Goal: Transaction & Acquisition: Purchase product/service

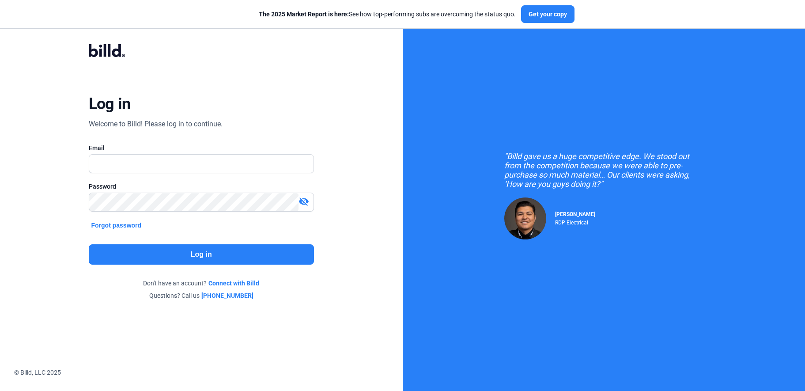
type input "[PERSON_NAME][EMAIL_ADDRESS][DOMAIN_NAME]"
click at [175, 254] on button "Log in" at bounding box center [201, 254] width 225 height 20
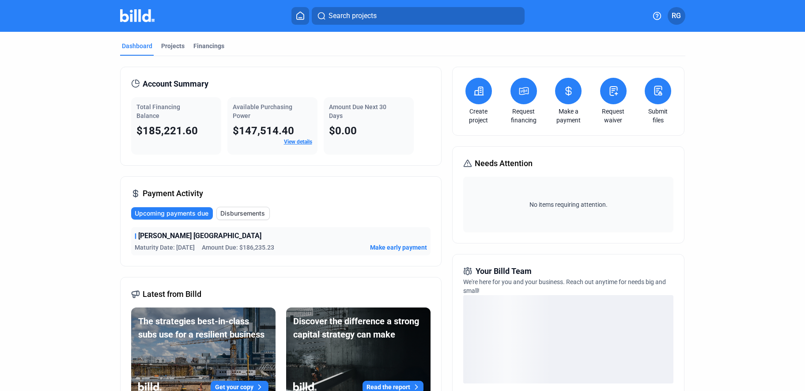
click at [524, 96] on request-financing-icon at bounding box center [524, 91] width 11 height 11
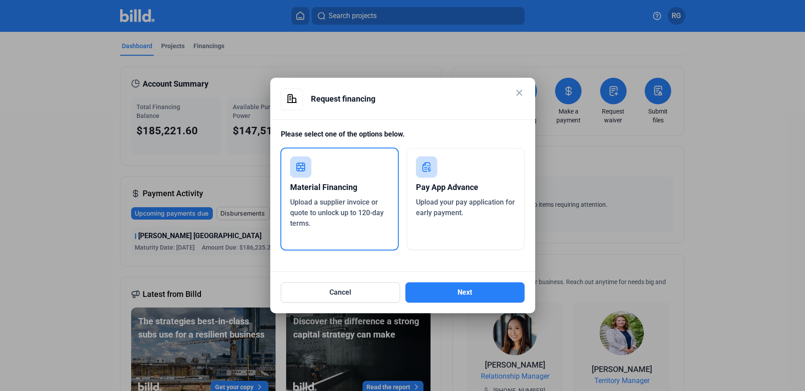
click at [338, 212] on span "Upload a supplier invoice or quote to unlock up to 120-day terms." at bounding box center [337, 213] width 94 height 30
click at [484, 287] on button "Next" at bounding box center [464, 292] width 119 height 20
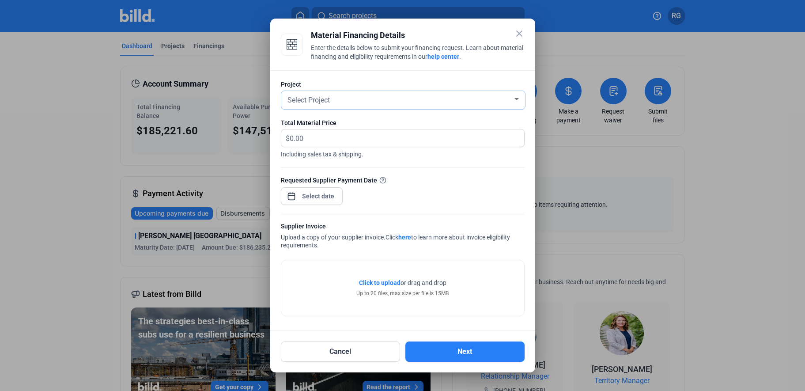
click at [515, 101] on div at bounding box center [517, 99] width 8 height 7
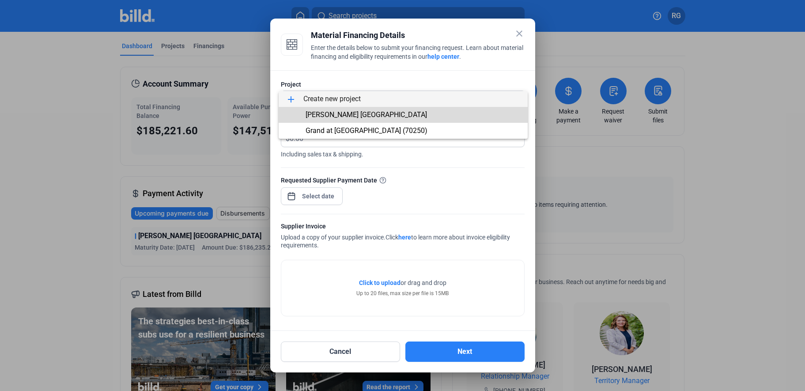
click at [436, 112] on span "[PERSON_NAME] [GEOGRAPHIC_DATA]" at bounding box center [403, 115] width 235 height 16
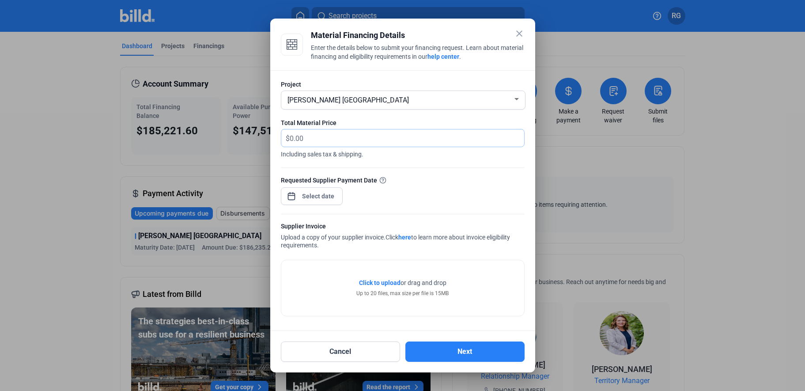
click at [345, 142] on input "text" at bounding box center [402, 137] width 224 height 17
drag, startPoint x: 286, startPoint y: 136, endPoint x: 310, endPoint y: 136, distance: 23.9
click at [286, 136] on span "$" at bounding box center [285, 136] width 8 height 15
click at [369, 140] on input "text" at bounding box center [402, 137] width 224 height 17
type input "132,943.69"
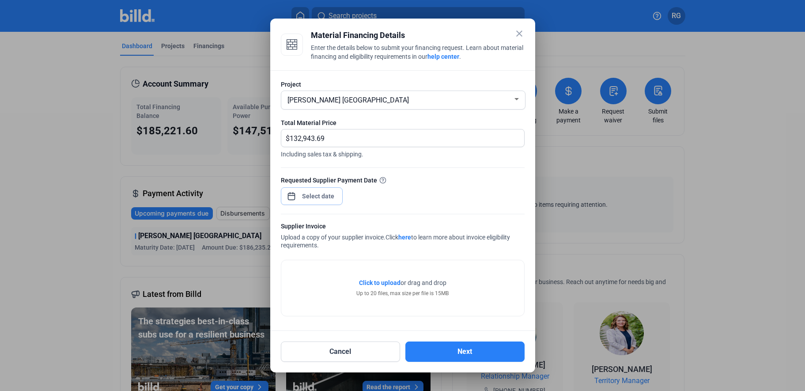
click at [331, 194] on div "close Material Financing Details Enter the details below to submit your financi…" at bounding box center [402, 195] width 805 height 391
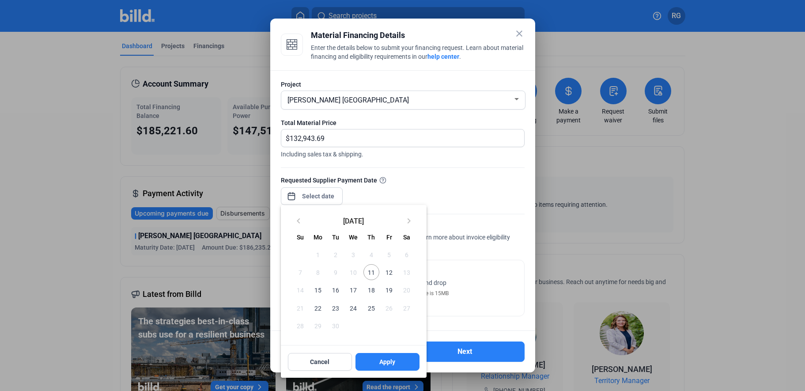
click at [375, 271] on span "11" at bounding box center [372, 272] width 16 height 16
click at [455, 269] on div at bounding box center [402, 195] width 805 height 391
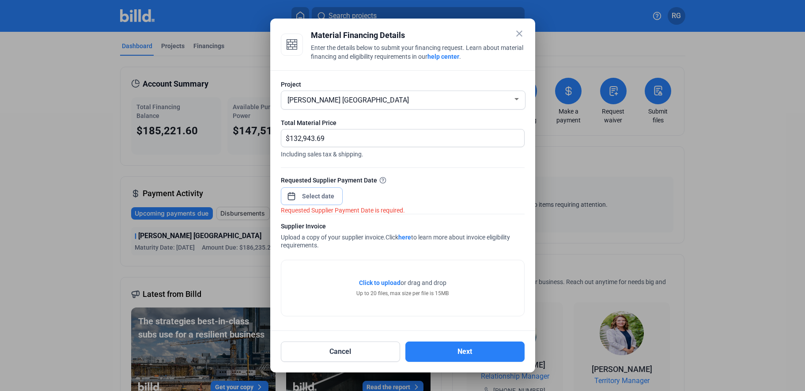
click at [307, 191] on input at bounding box center [318, 196] width 38 height 11
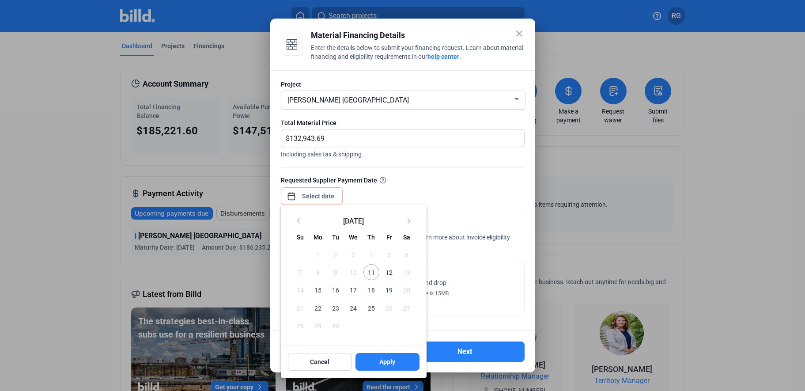
click at [372, 272] on span "11" at bounding box center [372, 272] width 16 height 16
click at [382, 365] on span "Apply" at bounding box center [387, 361] width 16 height 9
type input "[DATE]"
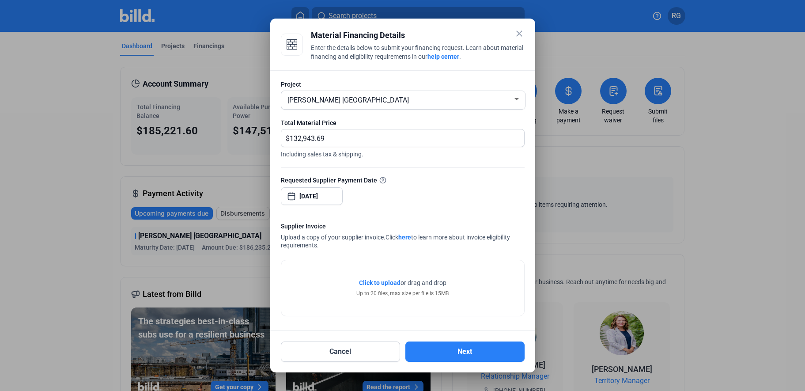
click at [317, 283] on div "Click to upload Tap to upload or drag and drop Up to 20 files, max size per fil…" at bounding box center [402, 288] width 243 height 56
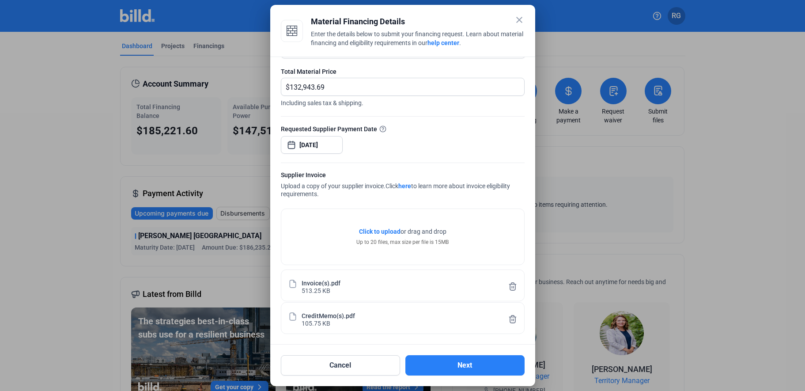
scroll to position [39, 0]
click at [486, 366] on button "Next" at bounding box center [464, 365] width 119 height 20
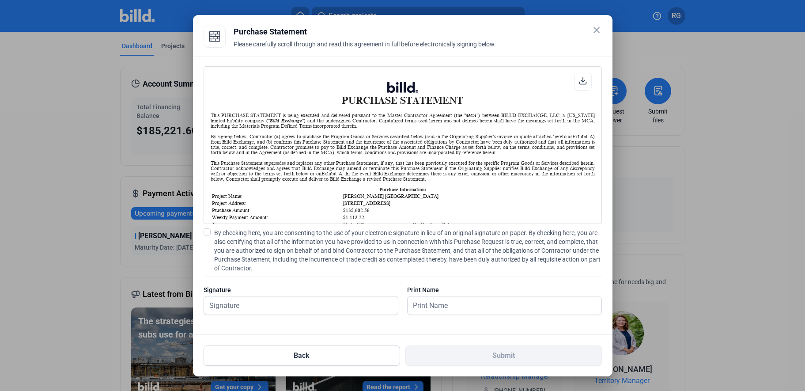
scroll to position [0, 0]
click at [330, 307] on input "text" at bounding box center [301, 305] width 194 height 18
type input "[PERSON_NAME]"
click at [205, 232] on span at bounding box center [207, 231] width 7 height 7
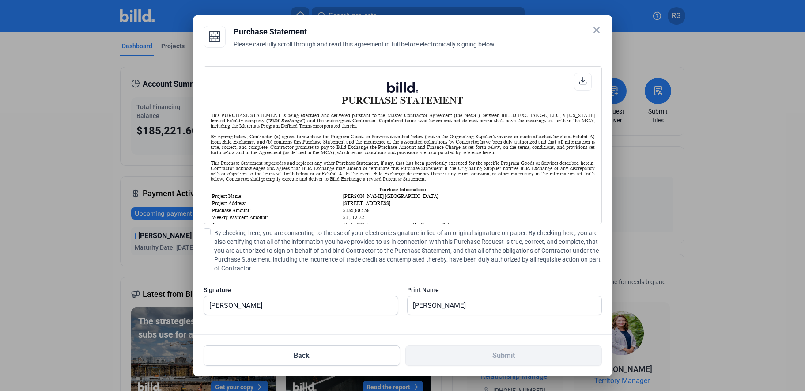
click at [0, 0] on input "By checking here, you are consenting to the use of your electronic signature in…" at bounding box center [0, 0] width 0 height 0
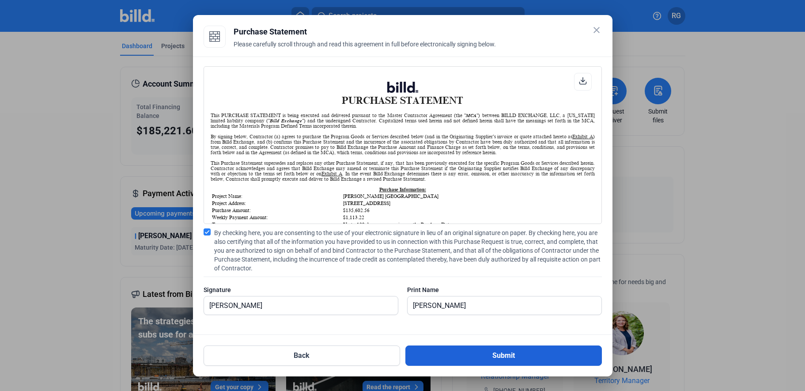
click at [497, 356] on button "Submit" at bounding box center [503, 355] width 197 height 20
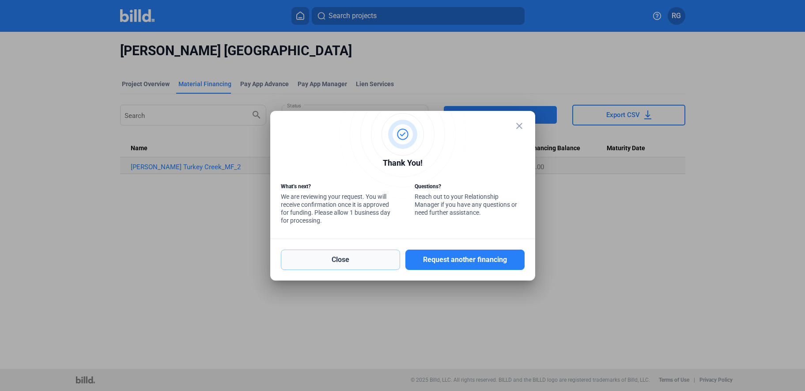
click at [357, 259] on button "Close" at bounding box center [340, 260] width 119 height 20
